Goal: Information Seeking & Learning: Learn about a topic

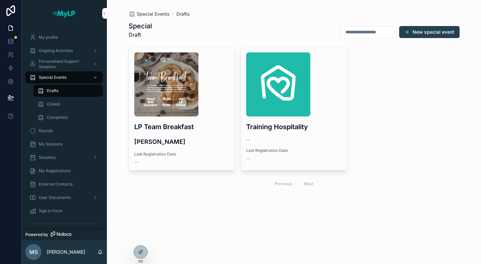
drag, startPoint x: 0, startPoint y: 0, endPoint x: 206, endPoint y: 142, distance: 250.1
click at [206, 142] on h4 "[PERSON_NAME]" at bounding box center [182, 141] width 96 height 9
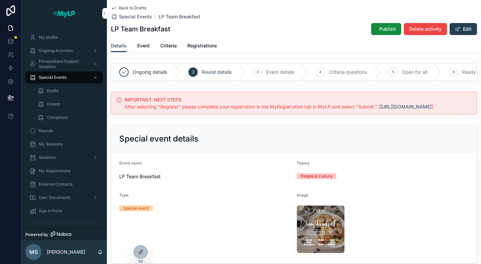
click at [168, 44] on span "Criteria" at bounding box center [168, 45] width 16 height 7
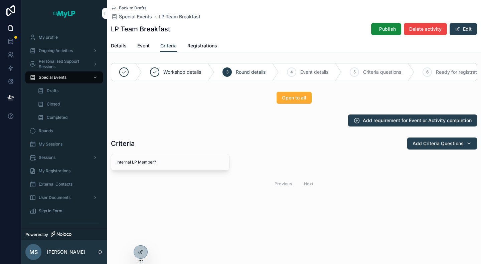
click at [117, 45] on span "Details" at bounding box center [119, 45] width 16 height 7
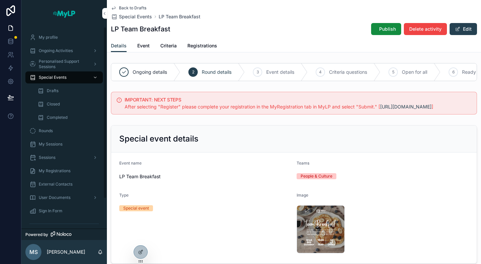
click at [60, 52] on span "Ongoing Activities" at bounding box center [56, 50] width 34 height 5
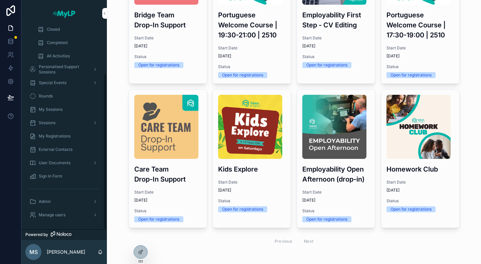
scroll to position [112, 0]
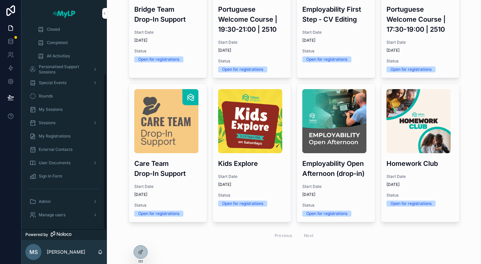
click at [57, 80] on span "Special Events" at bounding box center [53, 82] width 28 height 5
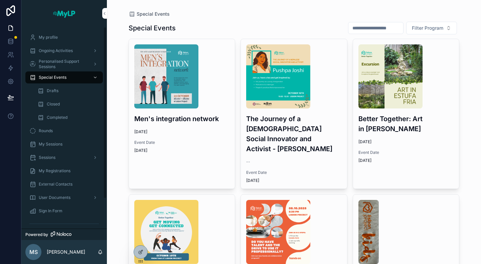
click at [60, 52] on span "Ongoing Activities" at bounding box center [56, 50] width 34 height 5
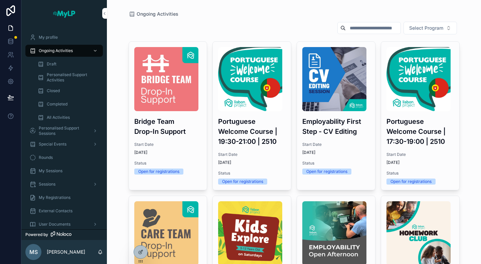
scroll to position [112, 0]
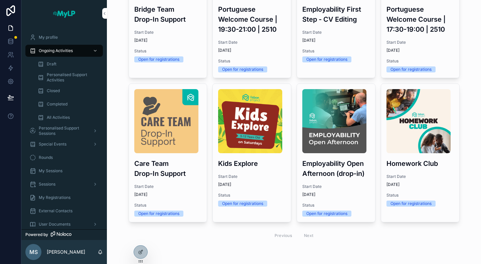
click at [305, 234] on div "Previous Next" at bounding box center [294, 236] width 48 height 10
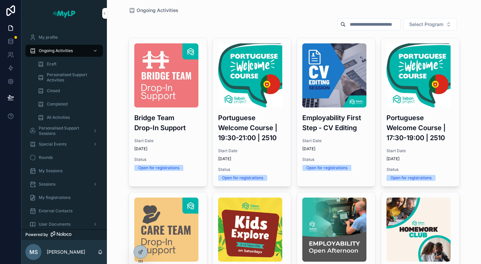
scroll to position [0, 0]
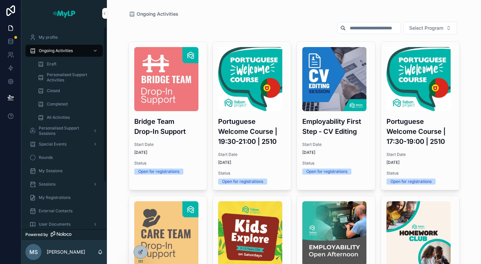
click at [58, 105] on span "Completed" at bounding box center [57, 104] width 21 height 5
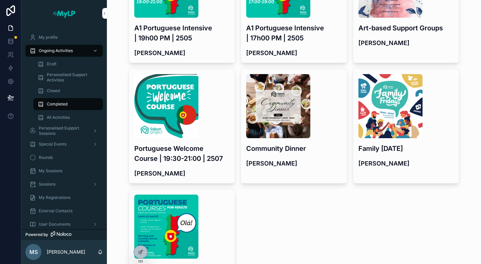
scroll to position [635, 0]
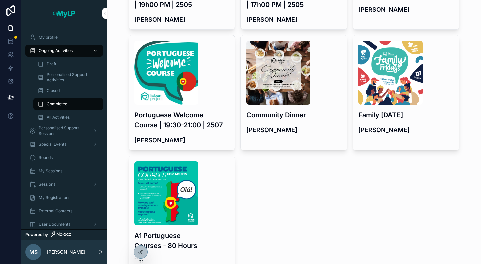
click at [301, 126] on h4 "[PERSON_NAME]" at bounding box center [294, 130] width 96 height 9
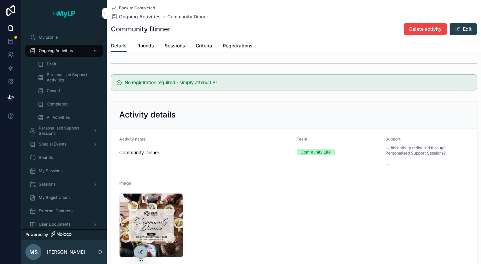
click at [146, 46] on span "Rounds" at bounding box center [145, 45] width 17 height 7
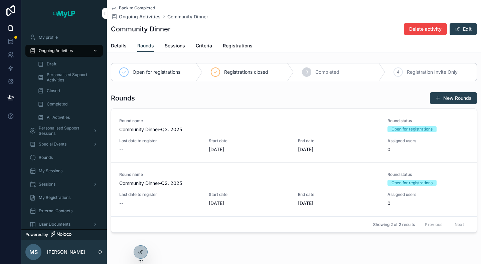
click at [171, 50] on link "Sessions" at bounding box center [175, 46] width 20 height 13
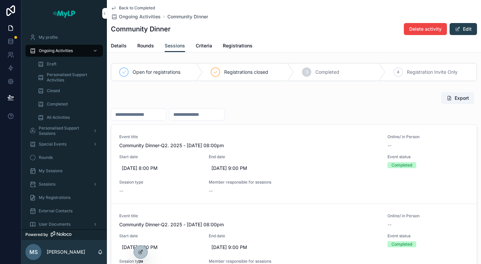
click at [239, 43] on span "Registrations" at bounding box center [238, 45] width 30 height 7
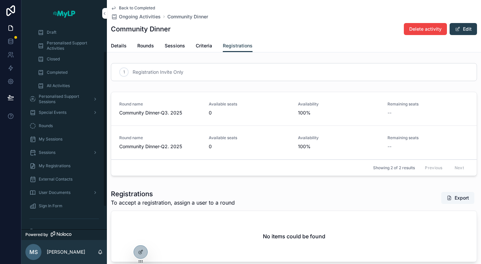
scroll to position [61, 0]
